Goal: Transaction & Acquisition: Purchase product/service

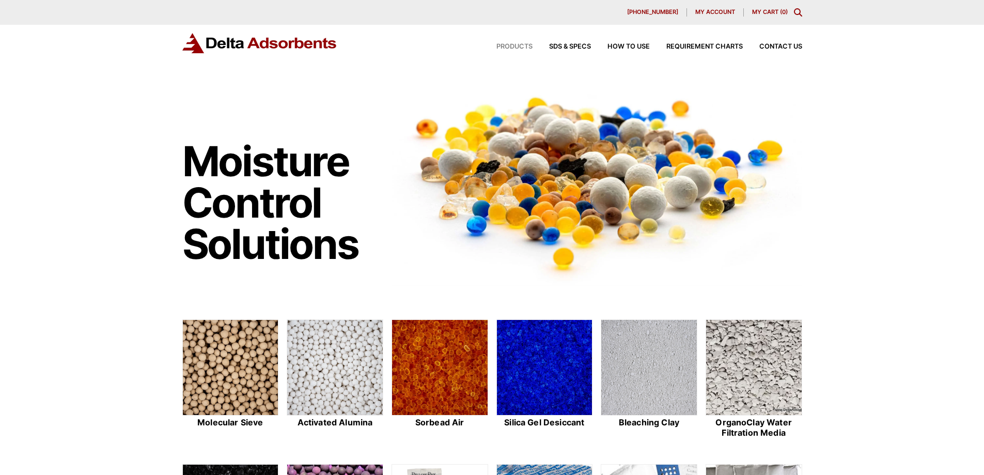
click at [515, 44] on span "Products" at bounding box center [515, 46] width 36 height 7
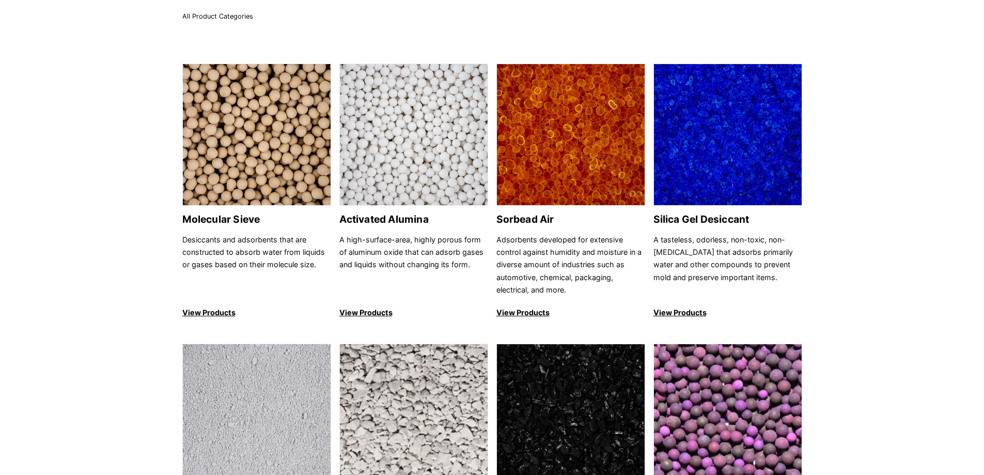
scroll to position [52, 0]
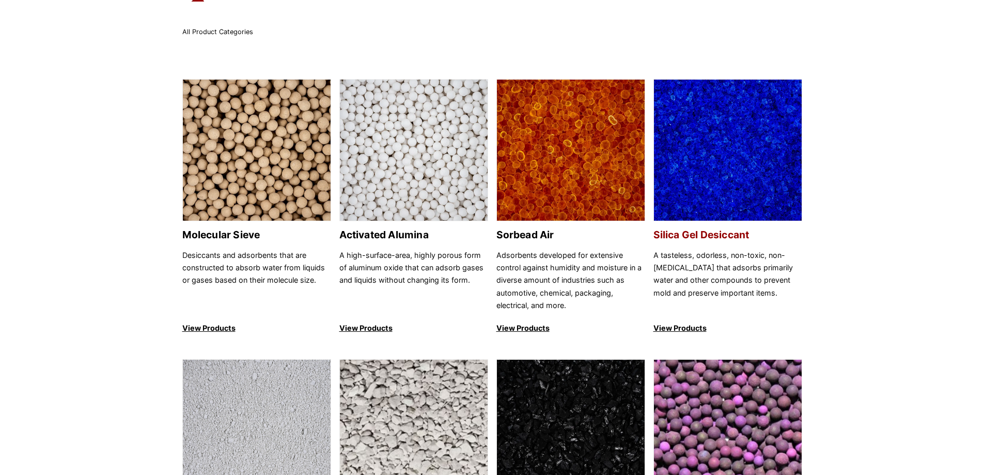
click at [682, 326] on p "View Products" at bounding box center [728, 328] width 149 height 12
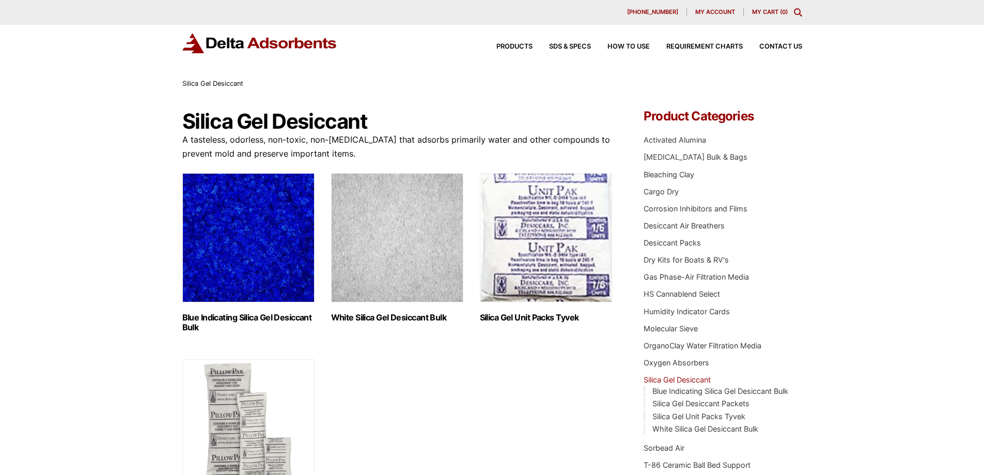
click at [404, 269] on img "Visit product category White Silica Gel Desiccant Bulk" at bounding box center [397, 237] width 132 height 129
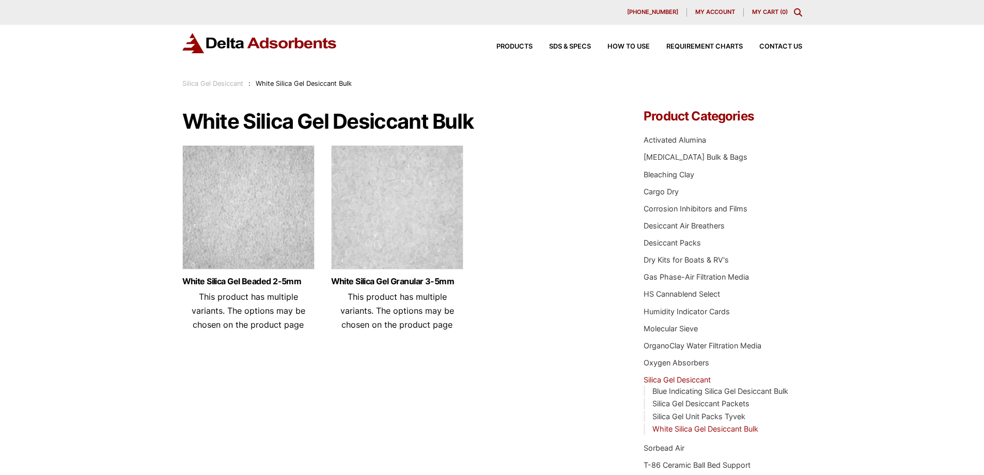
click at [398, 243] on img at bounding box center [397, 209] width 132 height 129
click at [234, 221] on img at bounding box center [248, 209] width 132 height 129
click at [409, 253] on img at bounding box center [397, 209] width 132 height 129
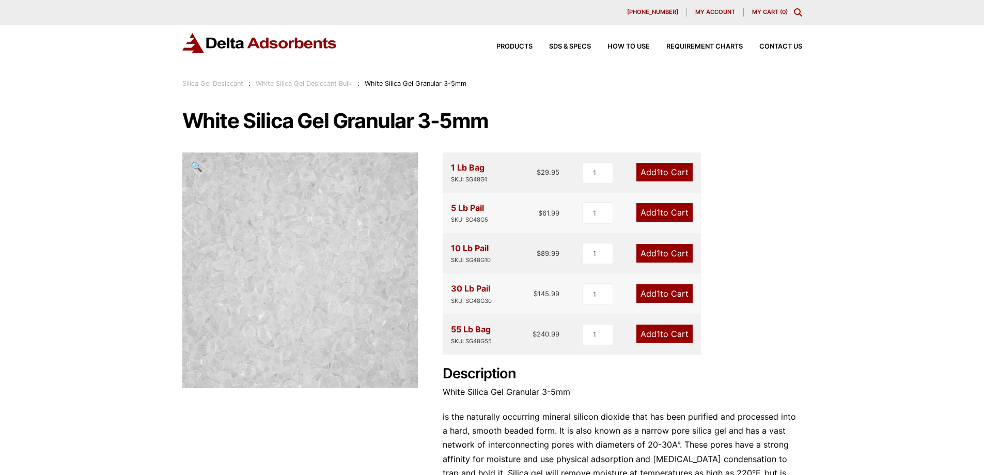
click at [773, 364] on div "1 Lb Bag SKU: SG48G1 $ 29.95 1 Add 1 to Cart 5 Lb Pail SKU: SG48G5 $ 61.99 1 Ad…" at bounding box center [623, 352] width 360 height 400
click at [752, 237] on div "1 Lb Bag SKU: SG48G1 $ 29.95 1 Add 1 to Cart 5 Lb Pail SKU: SG48G5 $ 61.99 1 Ad…" at bounding box center [623, 352] width 360 height 400
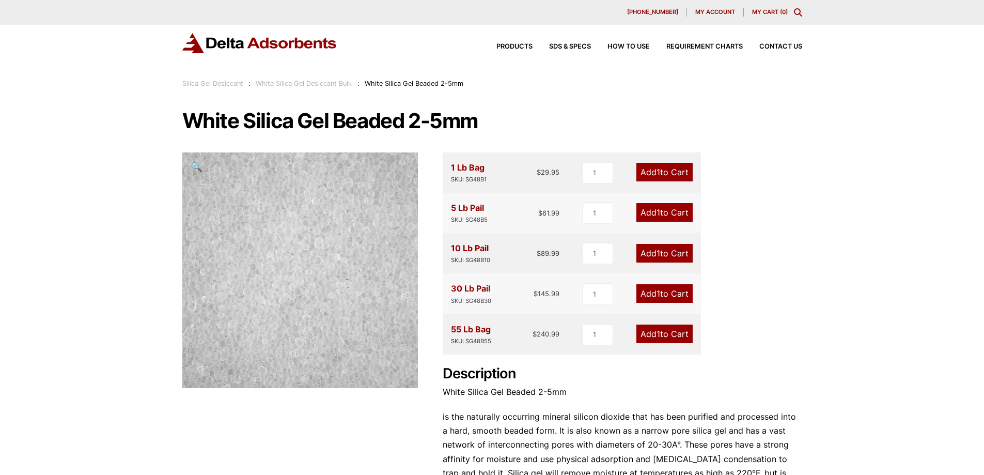
click at [72, 304] on div "Our website has detected that you are using an outdated browser that will preve…" at bounding box center [492, 401] width 984 height 802
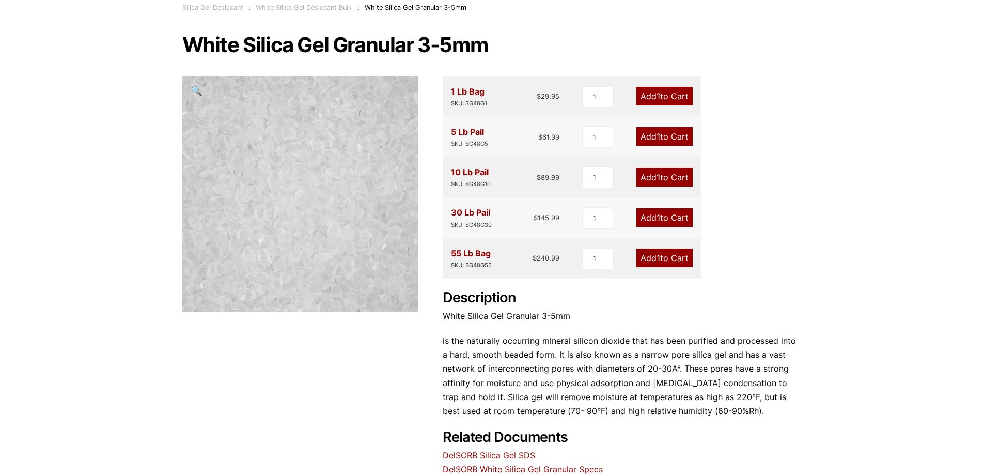
scroll to position [155, 0]
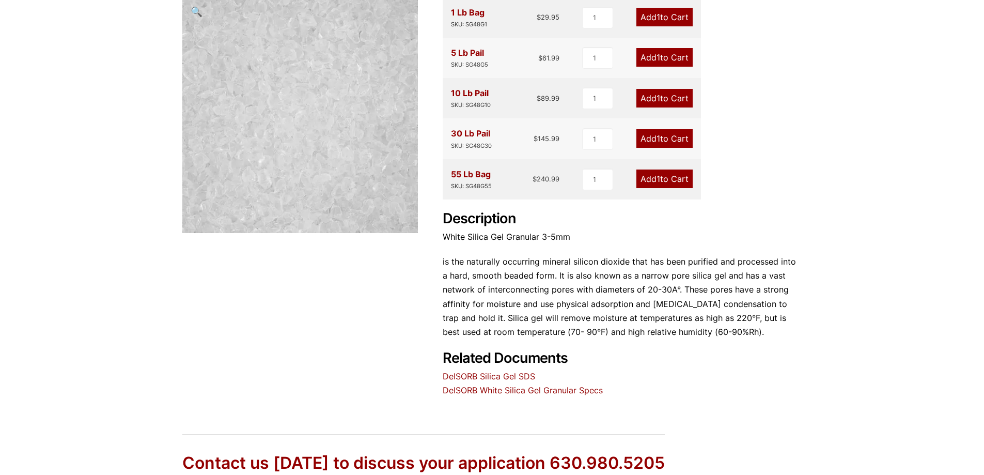
click at [366, 301] on div "White Silica Gel Granular 3-5mm 🔍 1 Lb Bag SKU: SG48G1 $ 29.95 1 Add 1 to Cart …" at bounding box center [492, 176] width 620 height 443
drag, startPoint x: 110, startPoint y: 114, endPoint x: 140, endPoint y: 51, distance: 69.6
click at [113, 105] on div "Our website has detected that you are using an outdated browser that will preve…" at bounding box center [492, 246] width 984 height 802
